Goal: Navigation & Orientation: Find specific page/section

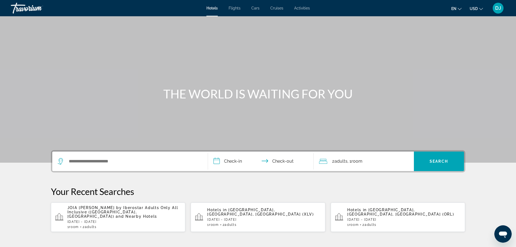
click at [497, 7] on span "DJ" at bounding box center [498, 7] width 6 height 5
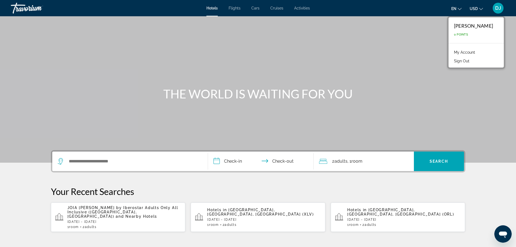
click at [456, 53] on link "My Account" at bounding box center [464, 52] width 27 height 7
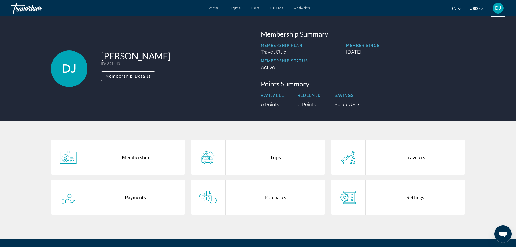
click at [283, 162] on div "Trips" at bounding box center [275, 157] width 100 height 35
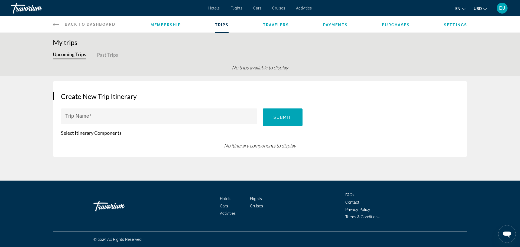
click at [280, 27] on li "Travelers" at bounding box center [276, 24] width 26 height 6
click at [277, 25] on span "Travelers" at bounding box center [276, 25] width 26 height 4
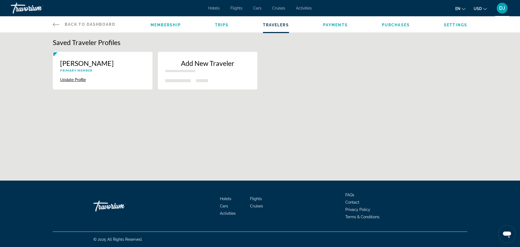
click at [333, 24] on span "Payments" at bounding box center [335, 25] width 25 height 4
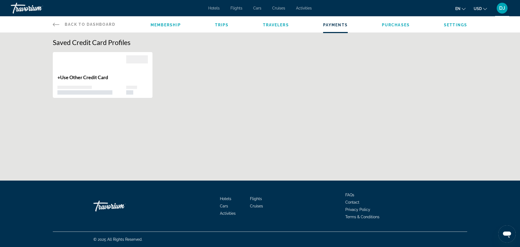
click at [392, 26] on span "Purchases" at bounding box center [396, 25] width 28 height 4
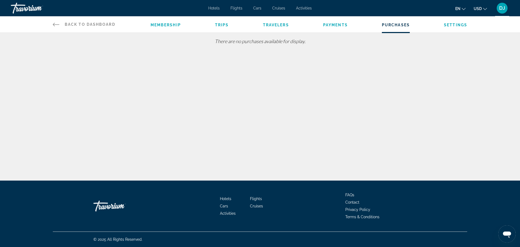
click at [222, 23] on span "Trips" at bounding box center [222, 25] width 14 height 4
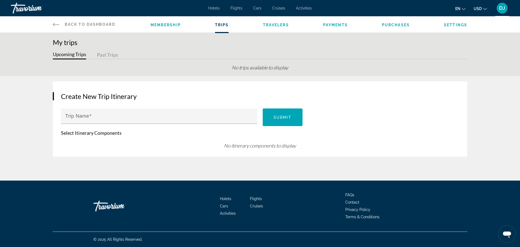
click at [172, 25] on span "Membership" at bounding box center [165, 25] width 30 height 4
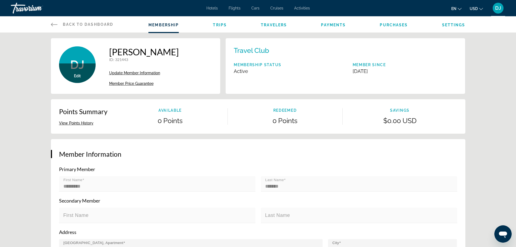
click at [74, 22] on span "Back to Dashboard" at bounding box center [88, 24] width 51 height 4
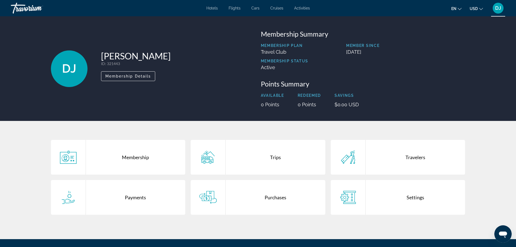
click at [244, 165] on div "Trips" at bounding box center [275, 157] width 100 height 35
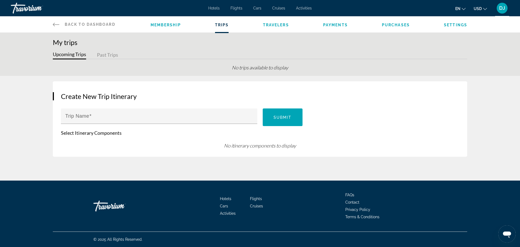
click at [63, 20] on link "Back to Dashboard Dashboard" at bounding box center [84, 24] width 63 height 16
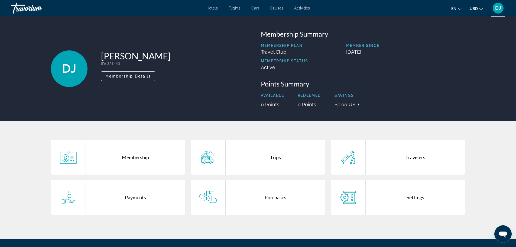
click at [497, 8] on span "DJ" at bounding box center [498, 7] width 6 height 5
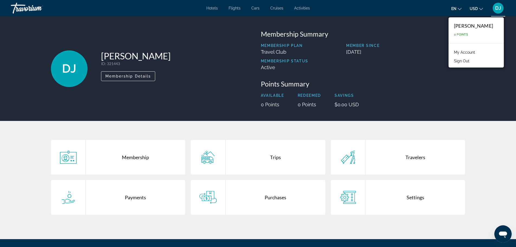
click at [462, 51] on link "My Account" at bounding box center [464, 52] width 27 height 7
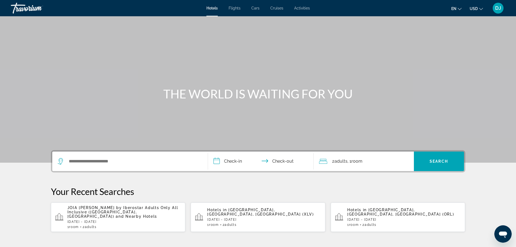
click at [494, 6] on div "DJ" at bounding box center [497, 8] width 11 height 11
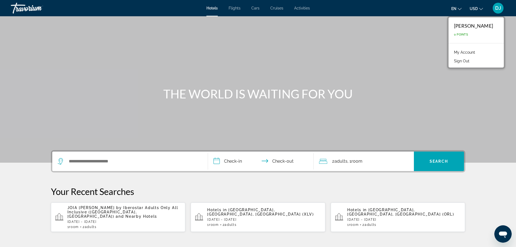
click at [460, 52] on link "My Account" at bounding box center [464, 52] width 27 height 7
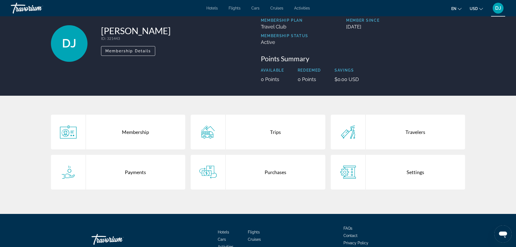
scroll to position [58, 0]
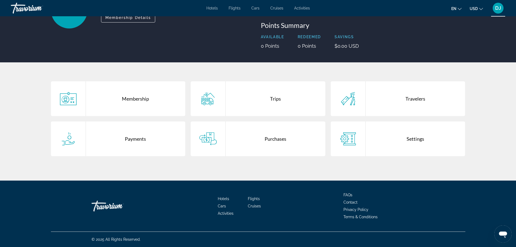
click at [350, 201] on span "Contact" at bounding box center [350, 202] width 14 height 4
